Goal: Navigation & Orientation: Find specific page/section

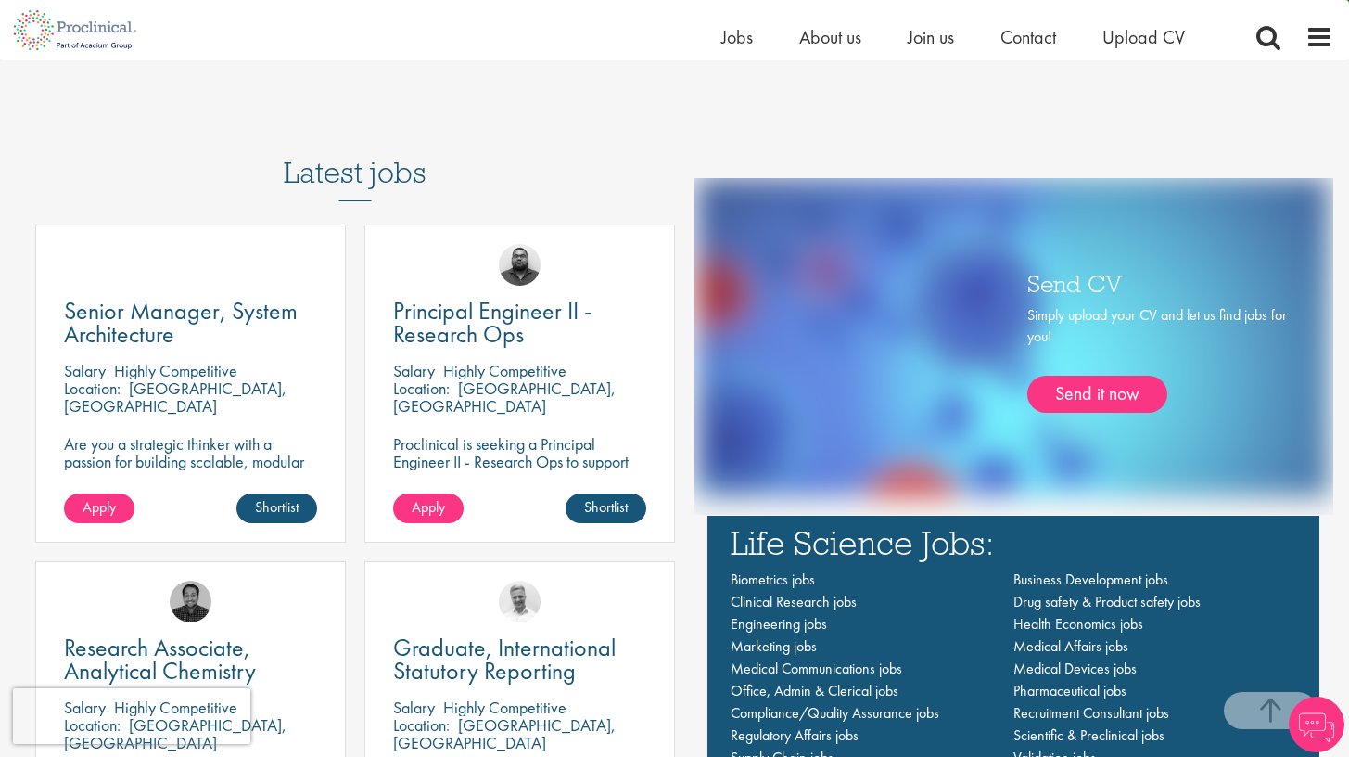
scroll to position [1090, 0]
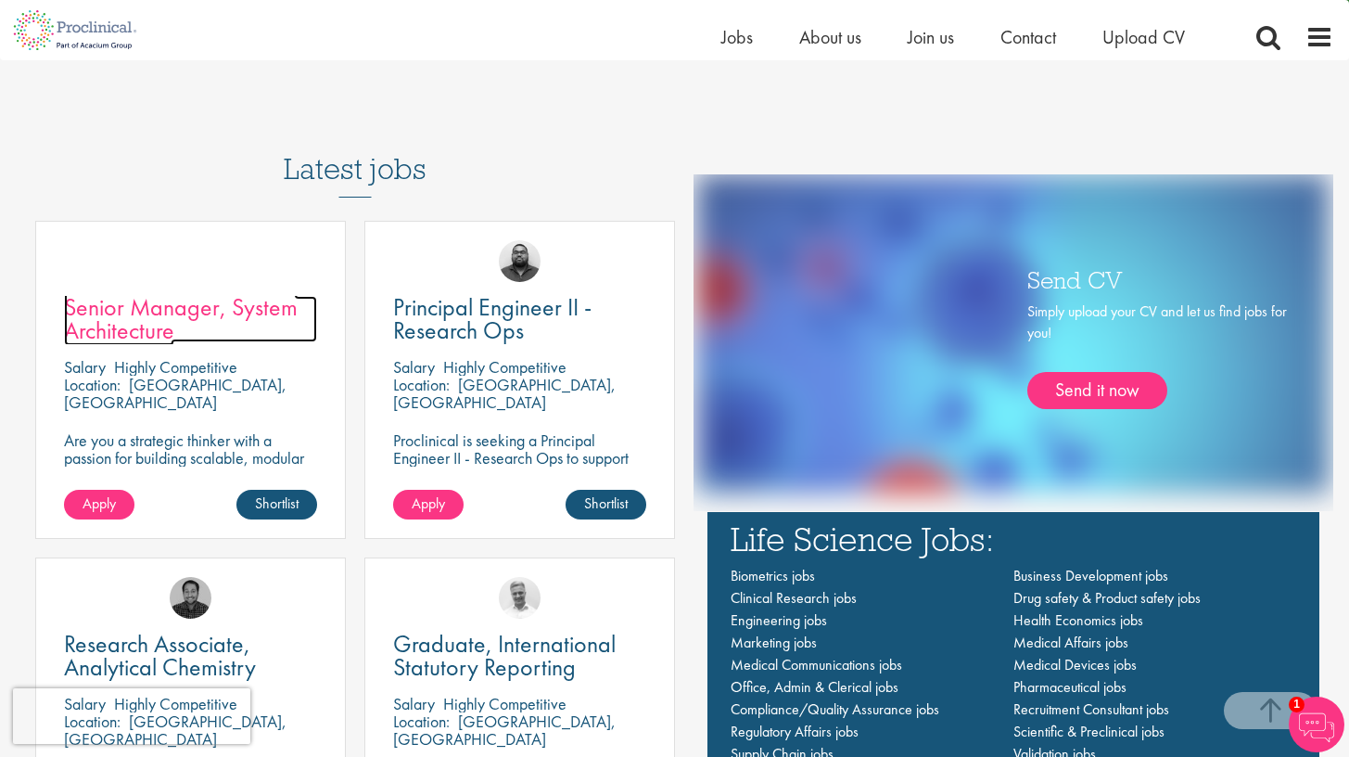
click at [211, 329] on link "Senior Manager, System Architecture" at bounding box center [190, 319] width 253 height 46
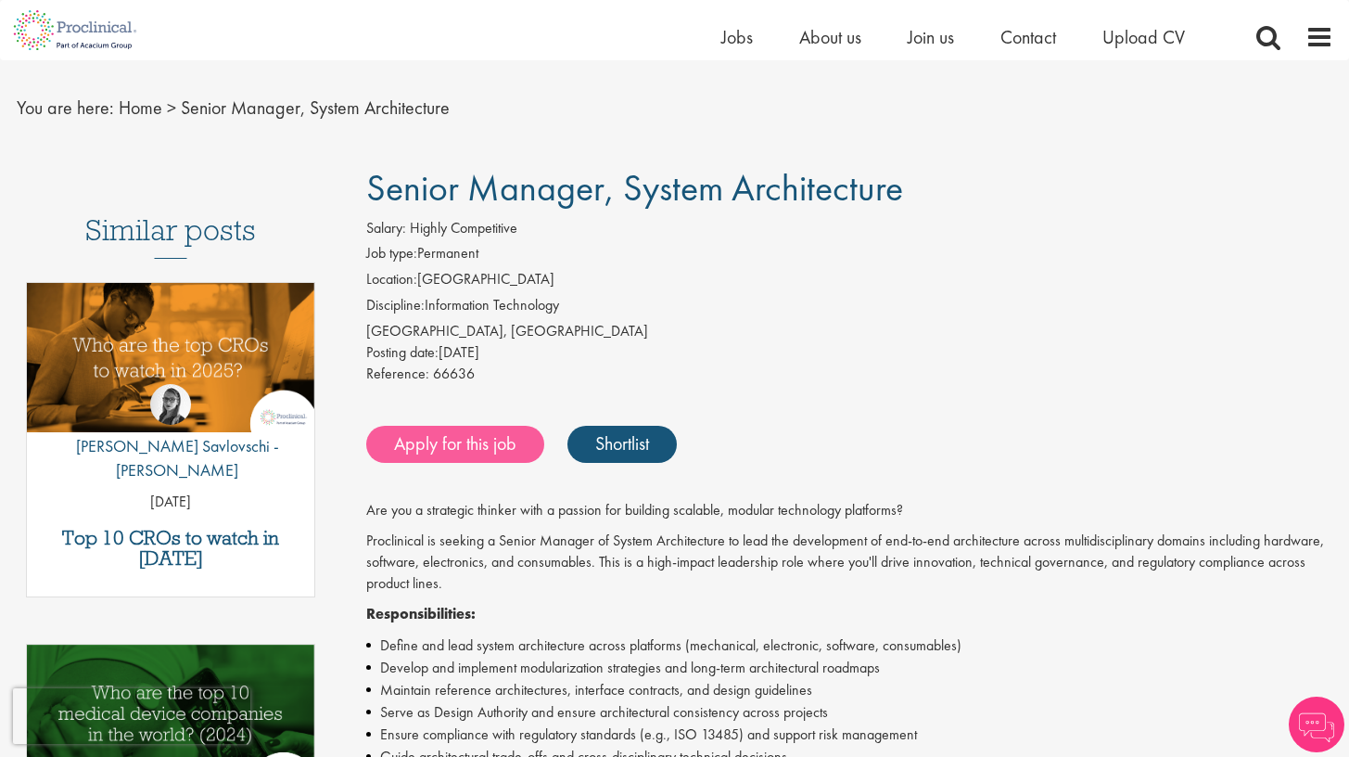
scroll to position [48, 0]
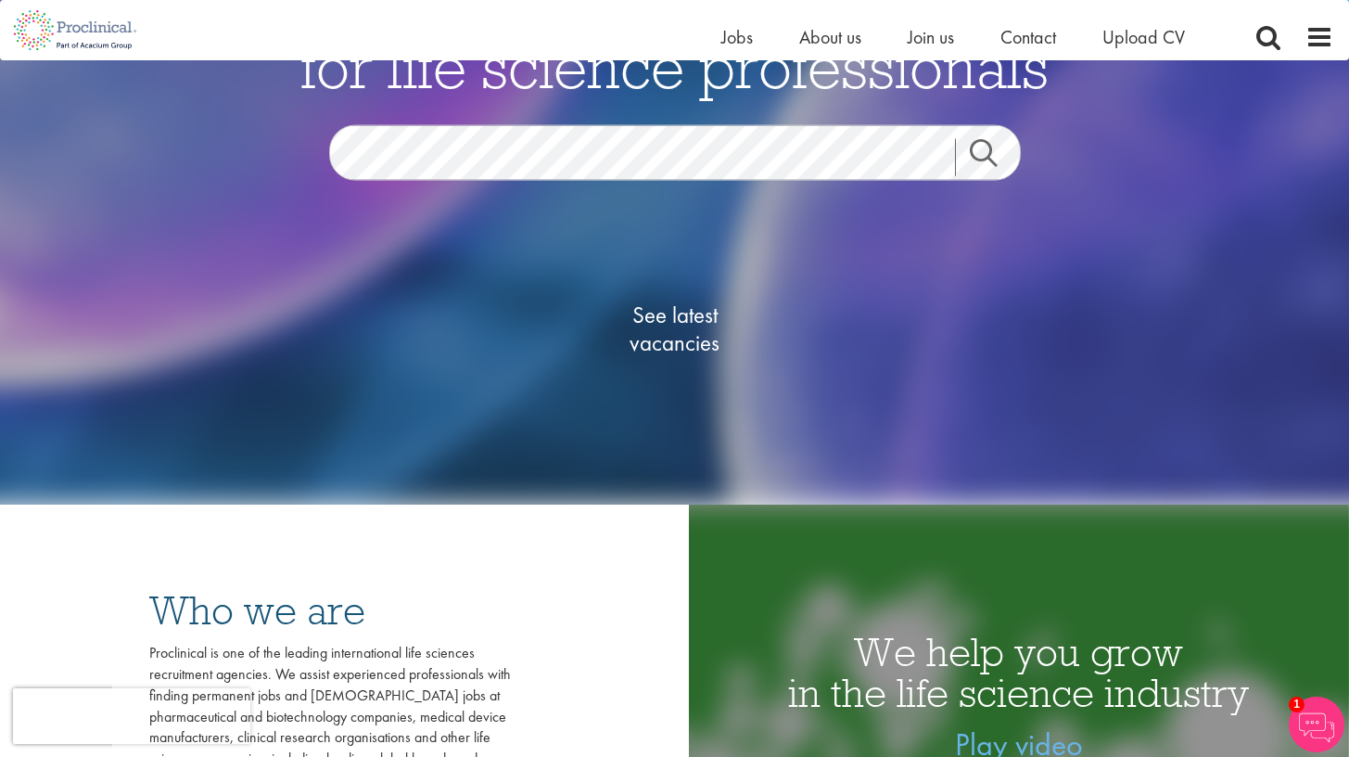
scroll to position [104, 0]
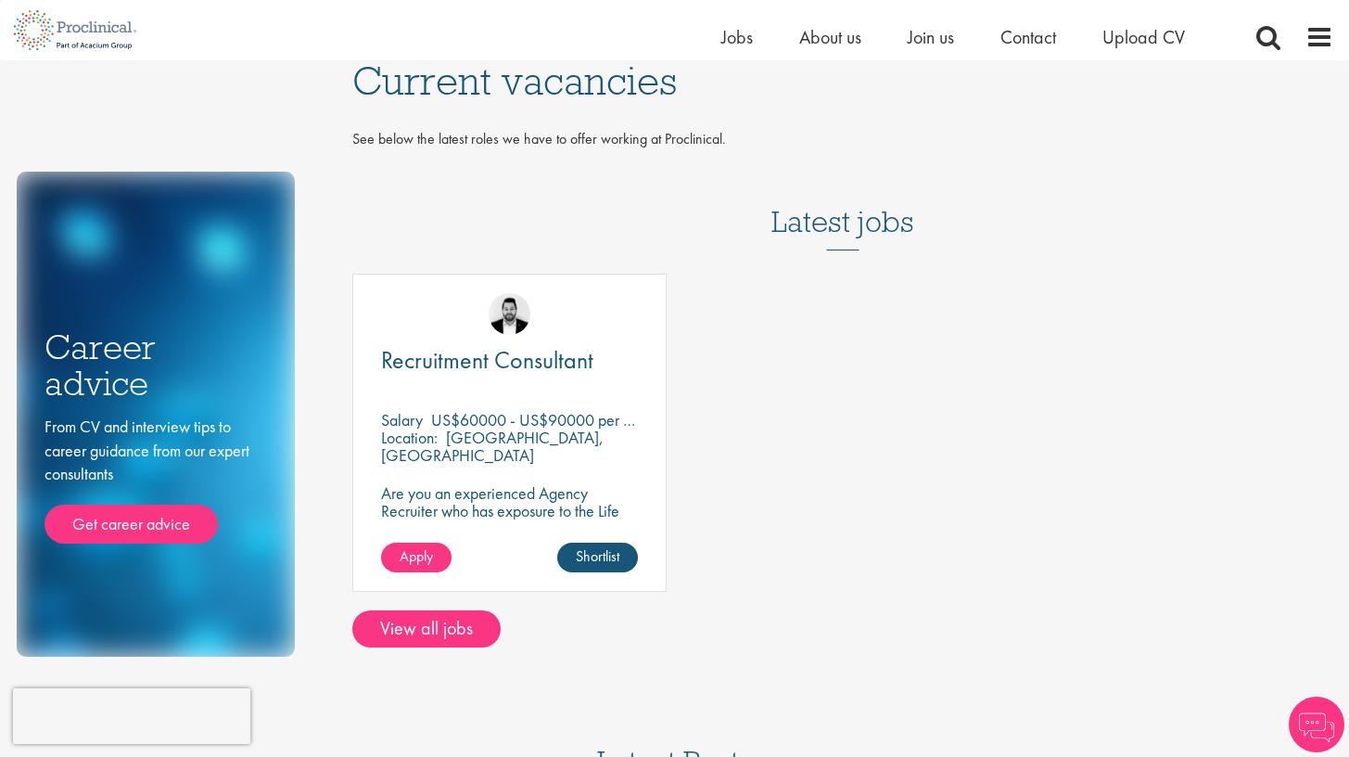
scroll to position [42, 0]
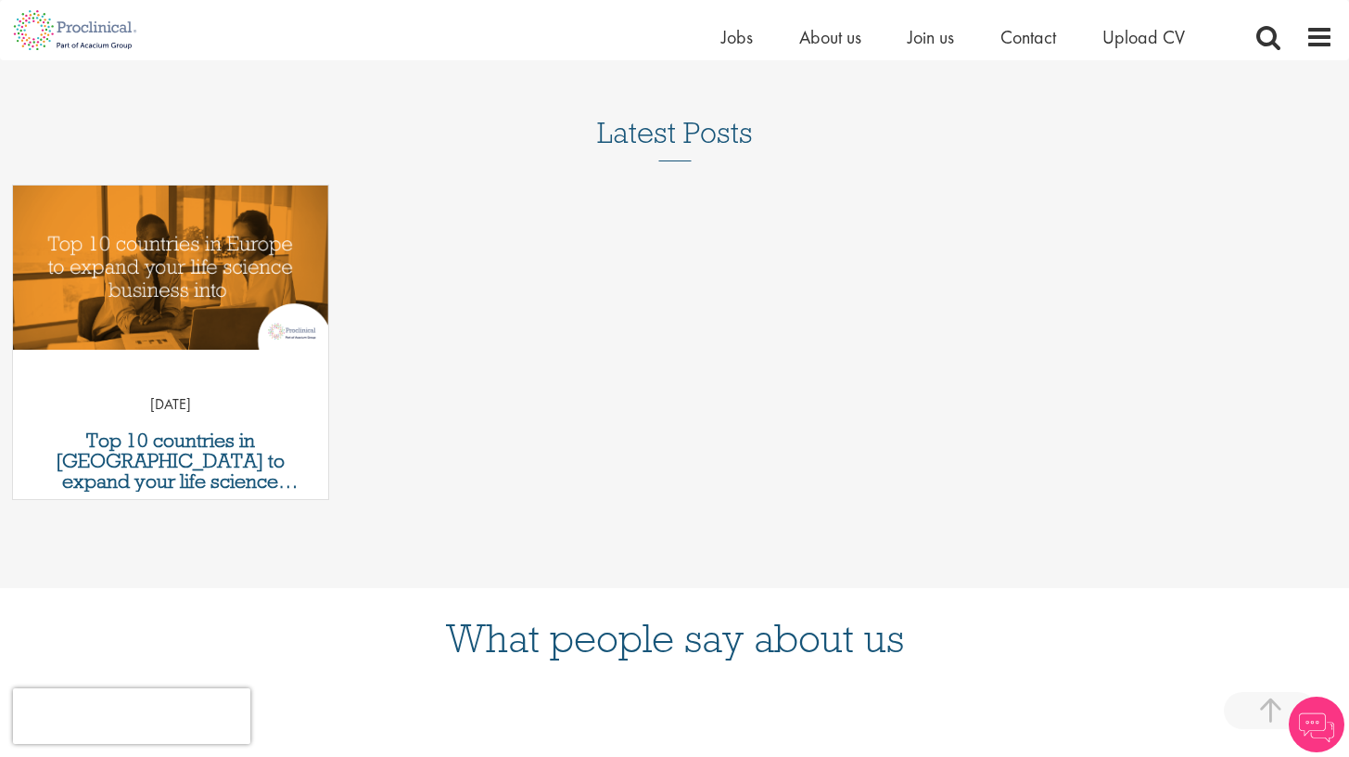
scroll to position [614, 0]
